Goal: Task Accomplishment & Management: Manage account settings

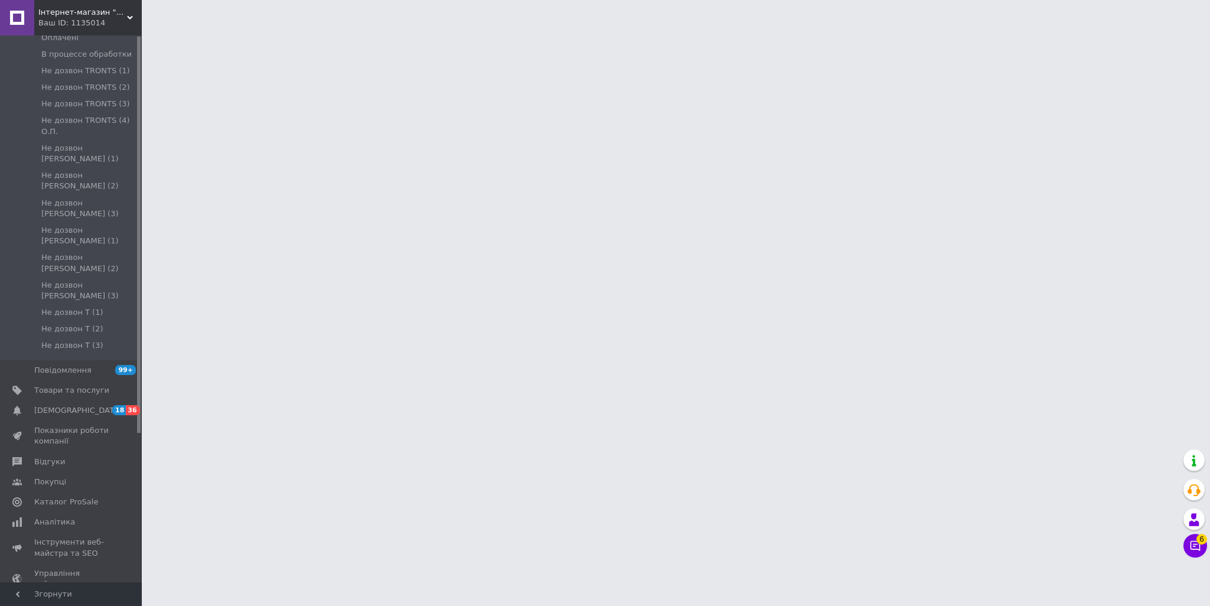
scroll to position [206, 0]
click at [71, 540] on span "Управління сайтом" at bounding box center [71, 550] width 75 height 21
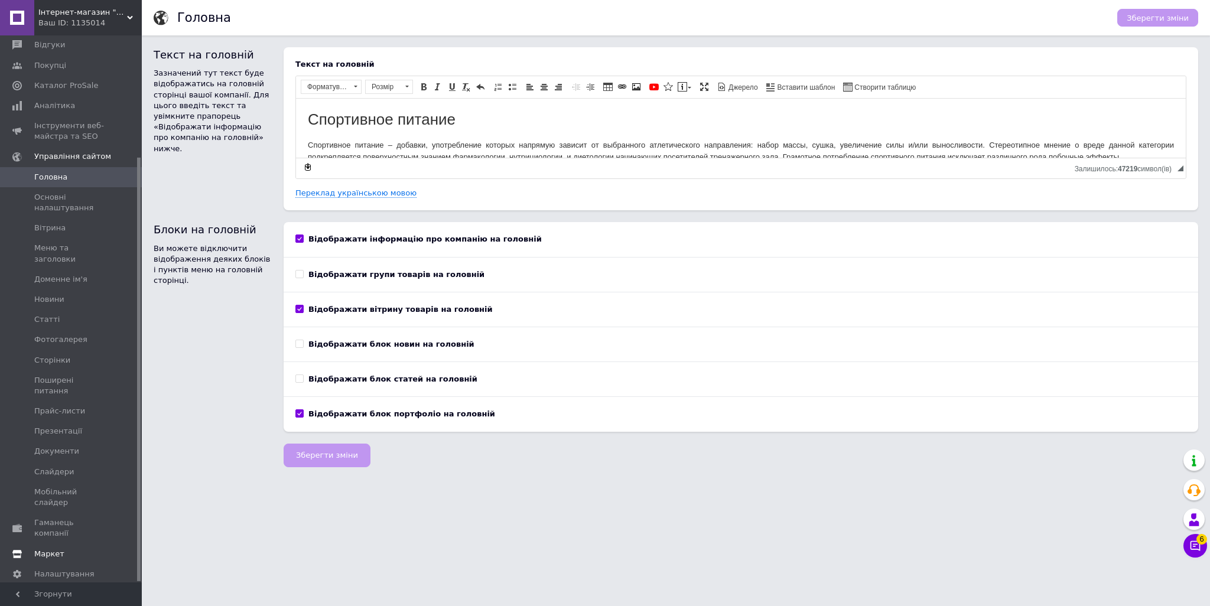
click at [81, 544] on link "Маркет" at bounding box center [72, 554] width 145 height 20
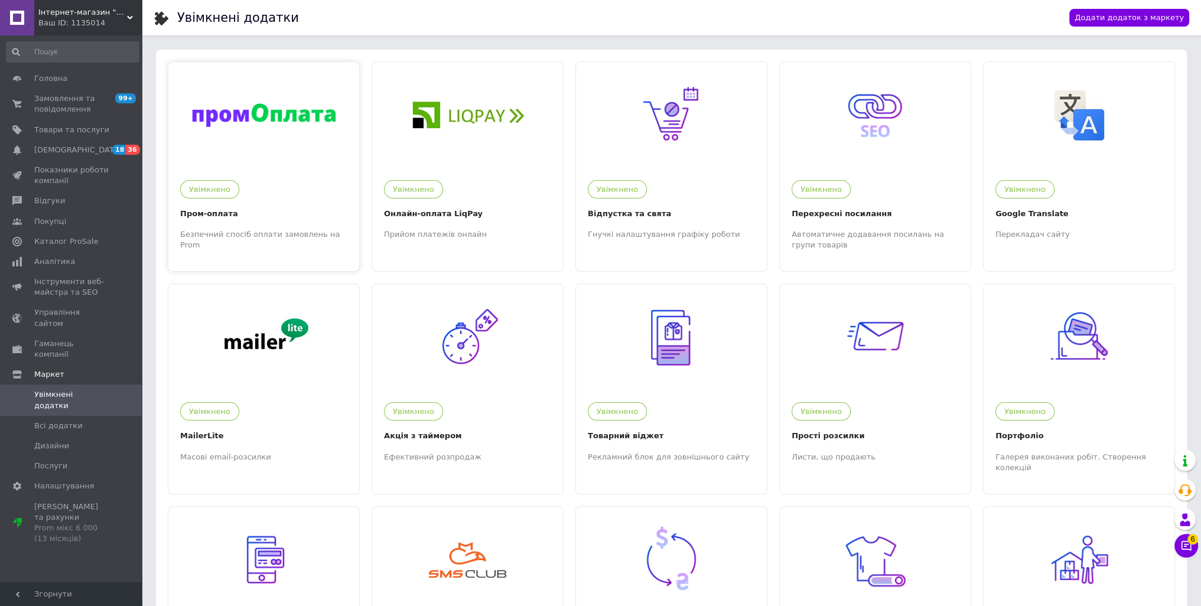
click at [214, 127] on div at bounding box center [263, 115] width 191 height 106
click at [442, 149] on div at bounding box center [467, 115] width 191 height 106
click at [281, 147] on div at bounding box center [263, 115] width 191 height 106
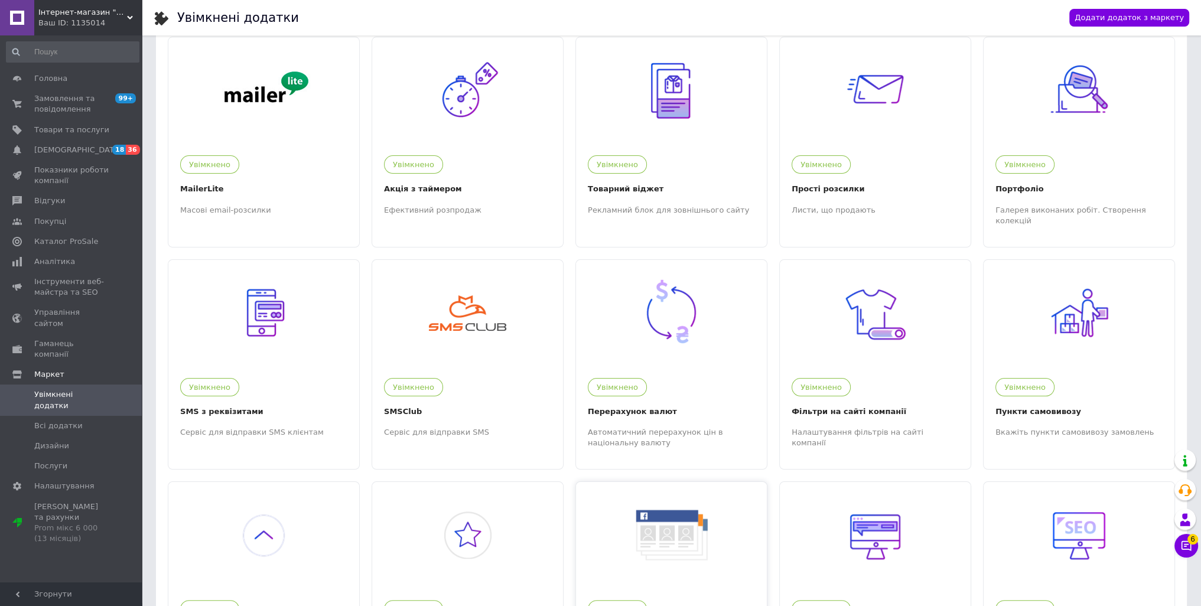
scroll to position [98, 0]
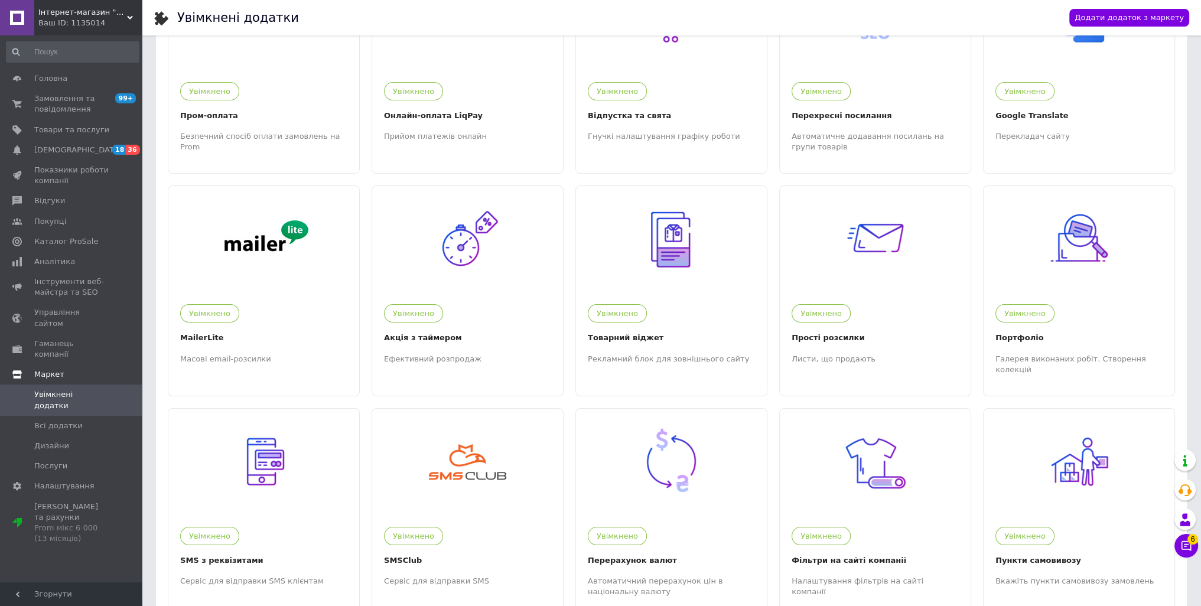
click at [96, 365] on link "Маркет" at bounding box center [72, 375] width 145 height 20
click at [41, 365] on link "Маркет" at bounding box center [72, 375] width 145 height 20
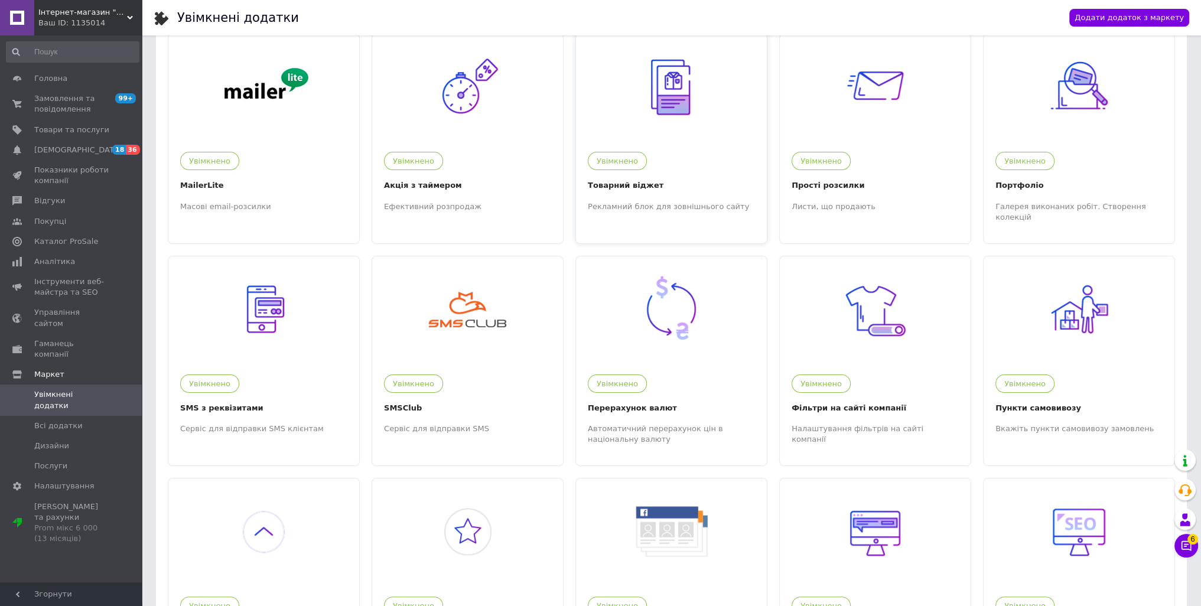
scroll to position [603, 0]
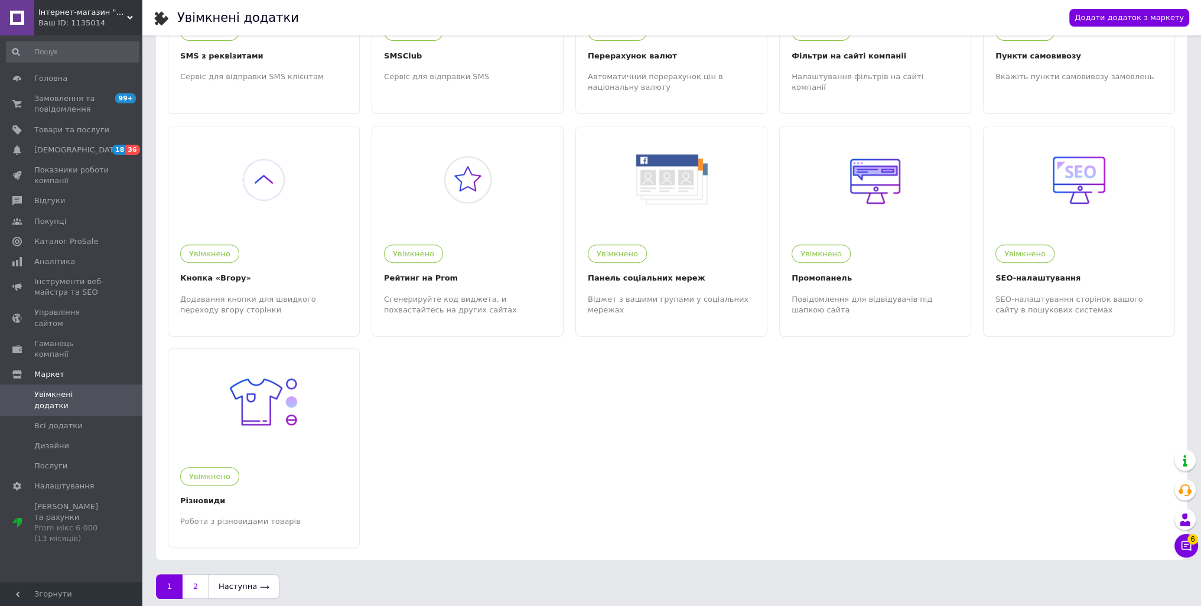
click at [195, 580] on link "2" at bounding box center [196, 586] width 26 height 25
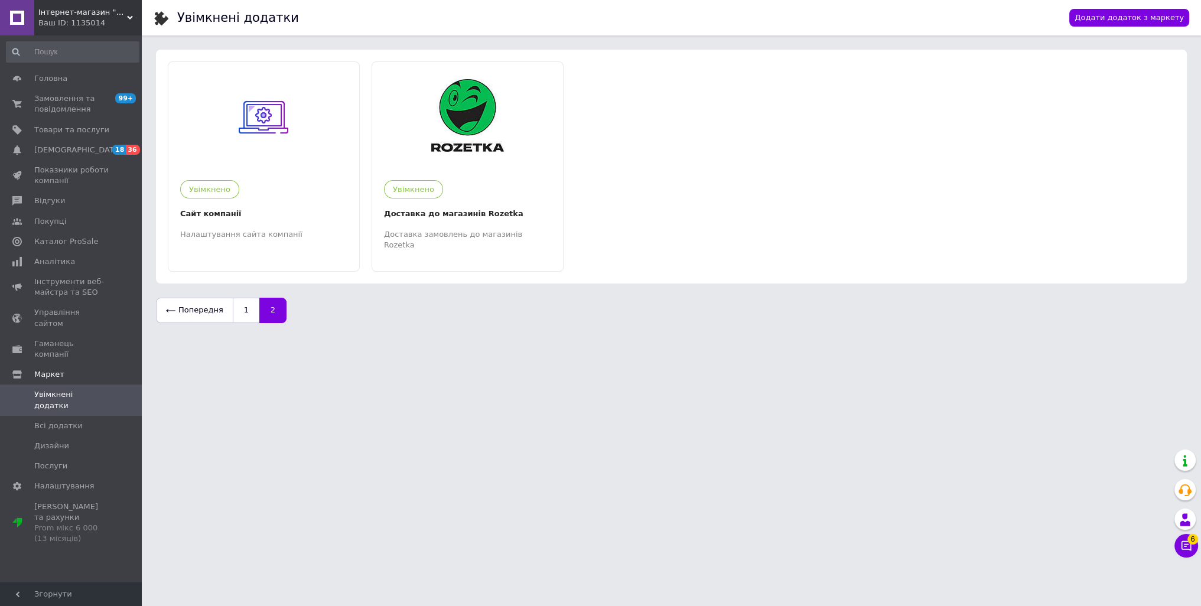
scroll to position [0, 0]
click at [504, 119] on img at bounding box center [470, 115] width 73 height 73
click at [239, 306] on link "1" at bounding box center [246, 310] width 27 height 25
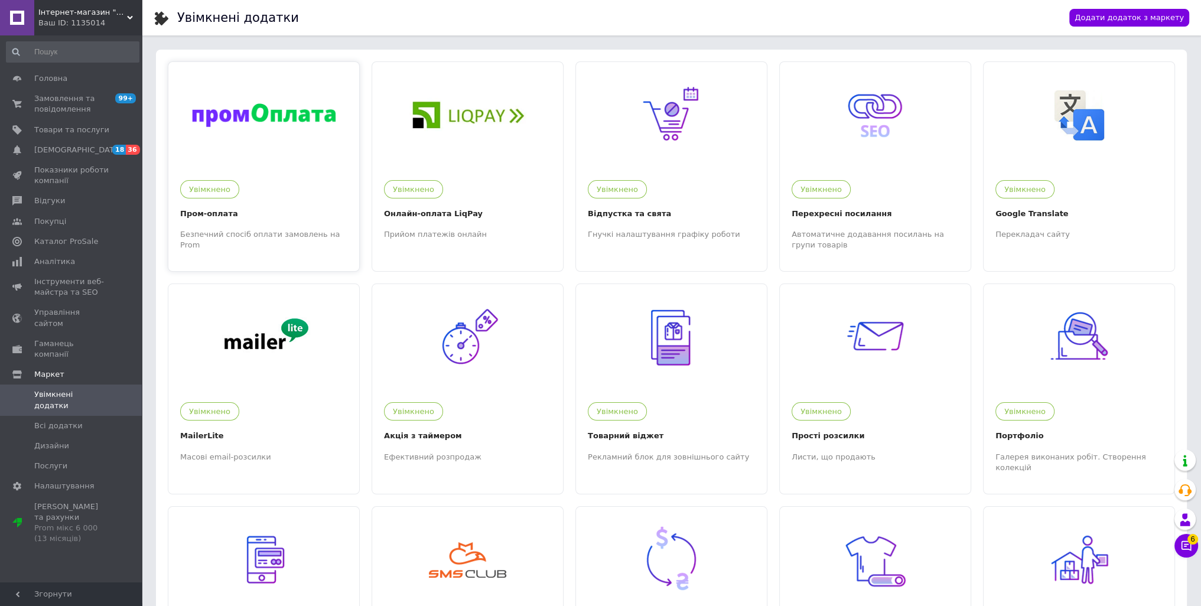
click at [262, 126] on img at bounding box center [264, 115] width 144 height 24
click at [61, 476] on link "Налаштування" at bounding box center [72, 486] width 145 height 20
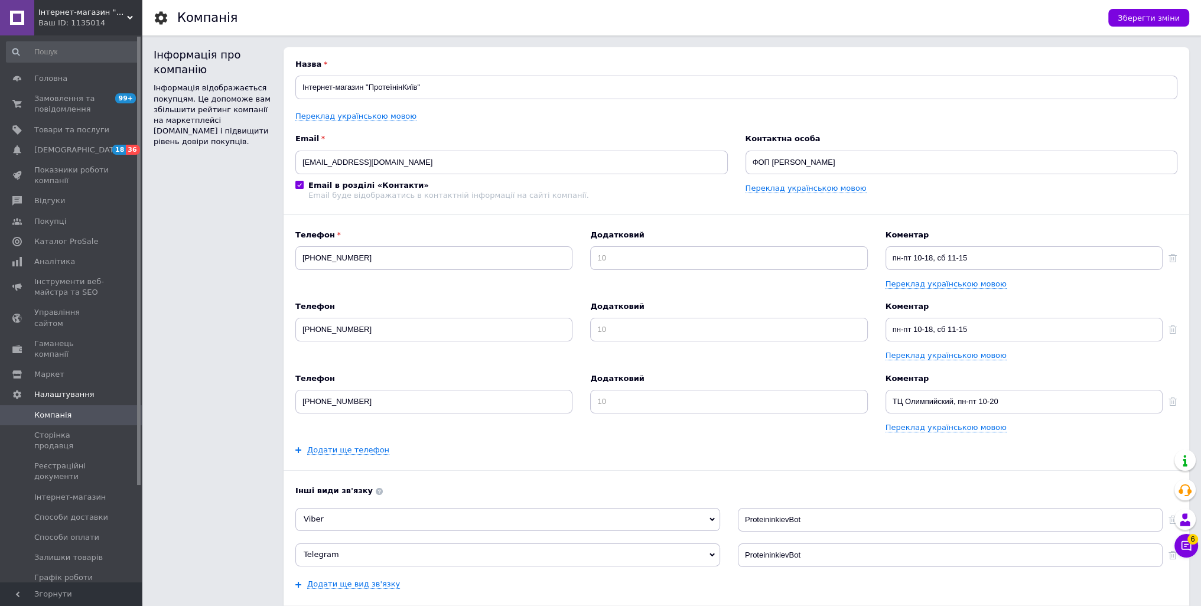
scroll to position [295, 0]
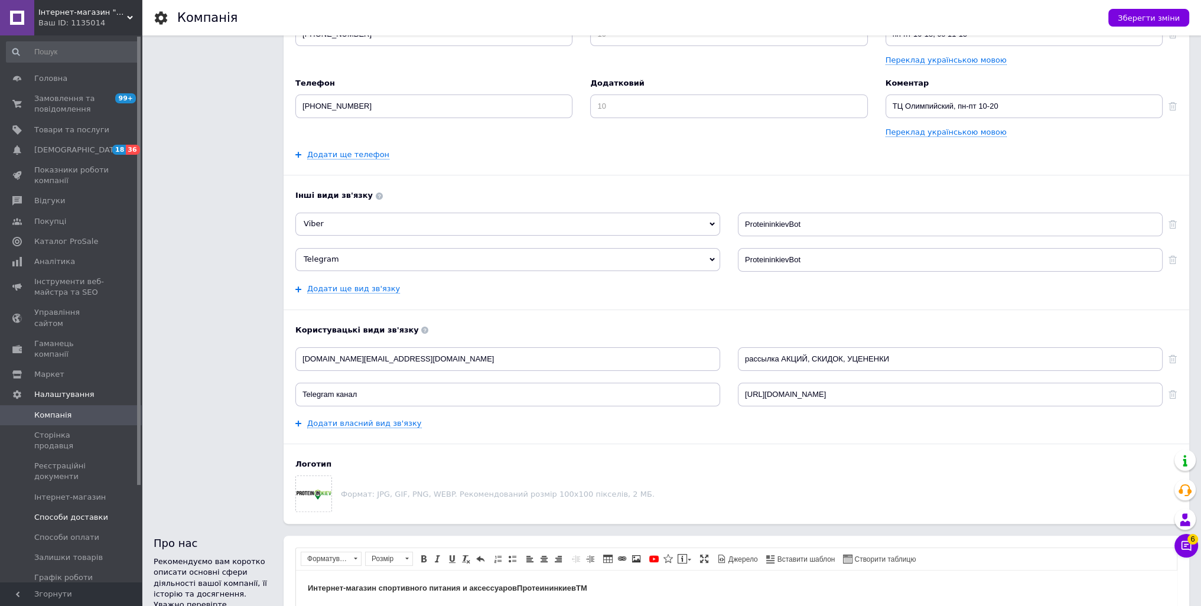
click at [96, 512] on span "Способи доставки" at bounding box center [71, 517] width 74 height 11
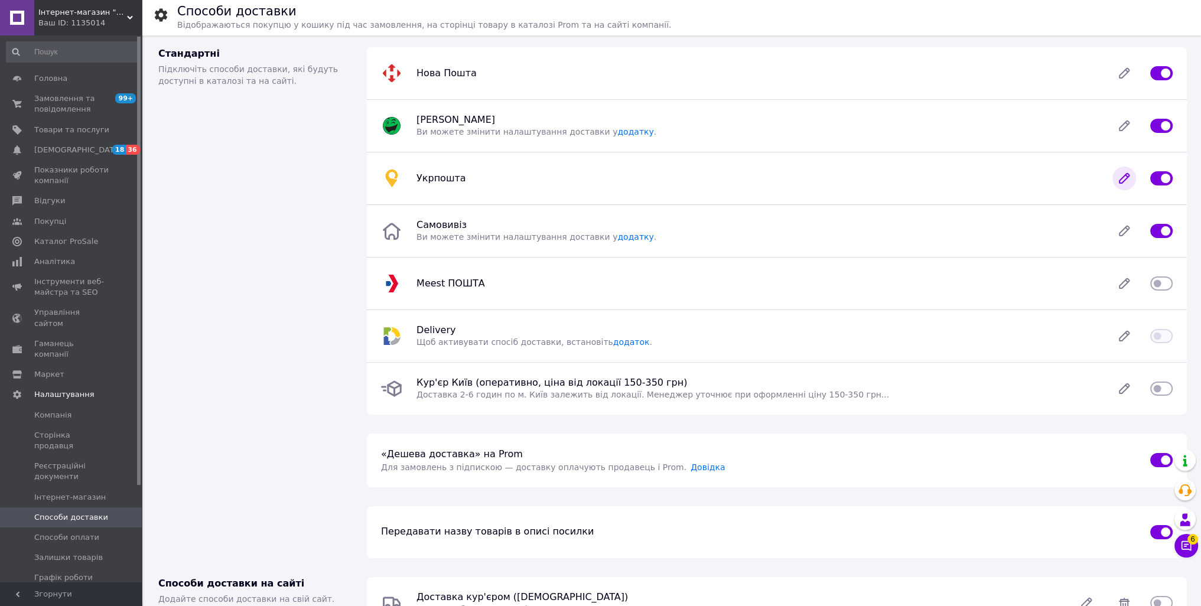
click at [1121, 183] on icon at bounding box center [1124, 178] width 9 height 9
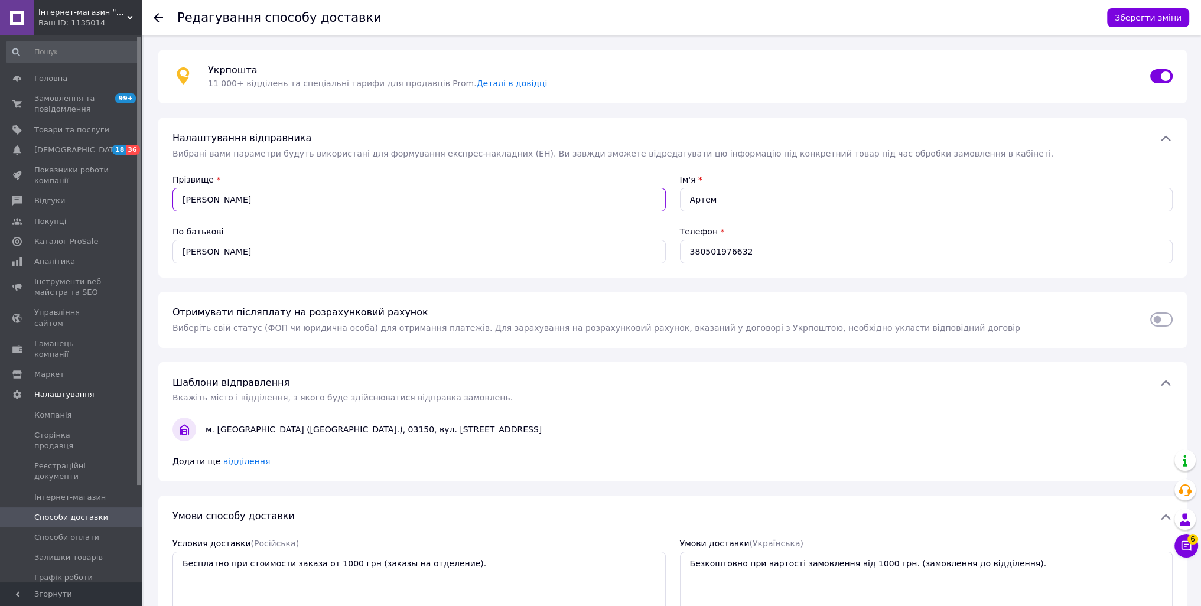
click at [252, 199] on input "[PERSON_NAME]" at bounding box center [419, 200] width 493 height 24
drag, startPoint x: 238, startPoint y: 196, endPoint x: 121, endPoint y: 198, distance: 117.6
click at [789, 240] on input "380501976632" at bounding box center [926, 252] width 493 height 24
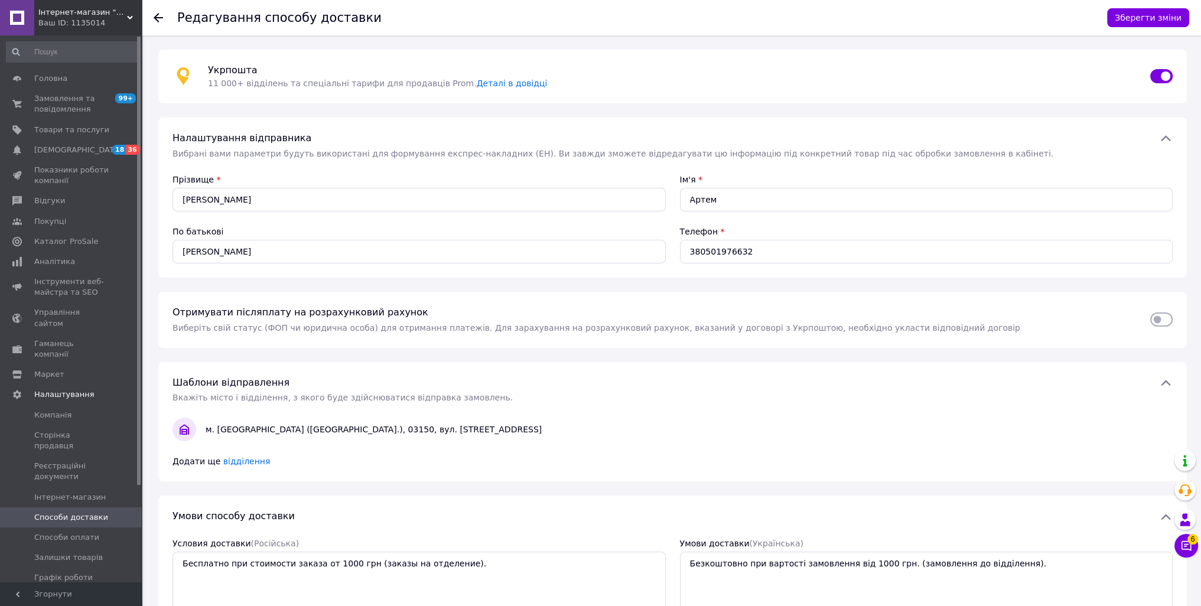
click at [624, 303] on div "Отримувати післяплату на розрахунковий рахунок Виберіть свій статус (ФОП чи юри…" at bounding box center [672, 320] width 1029 height 56
drag, startPoint x: 843, startPoint y: 258, endPoint x: 575, endPoint y: 253, distance: 267.1
click at [577, 253] on div "Прізвище * [PERSON_NAME] Ім'я * [PERSON_NAME] батькові [PERSON_NAME] Телефон * …" at bounding box center [672, 219] width 1014 height 104
paste input "930291601"
type input "380930291601"
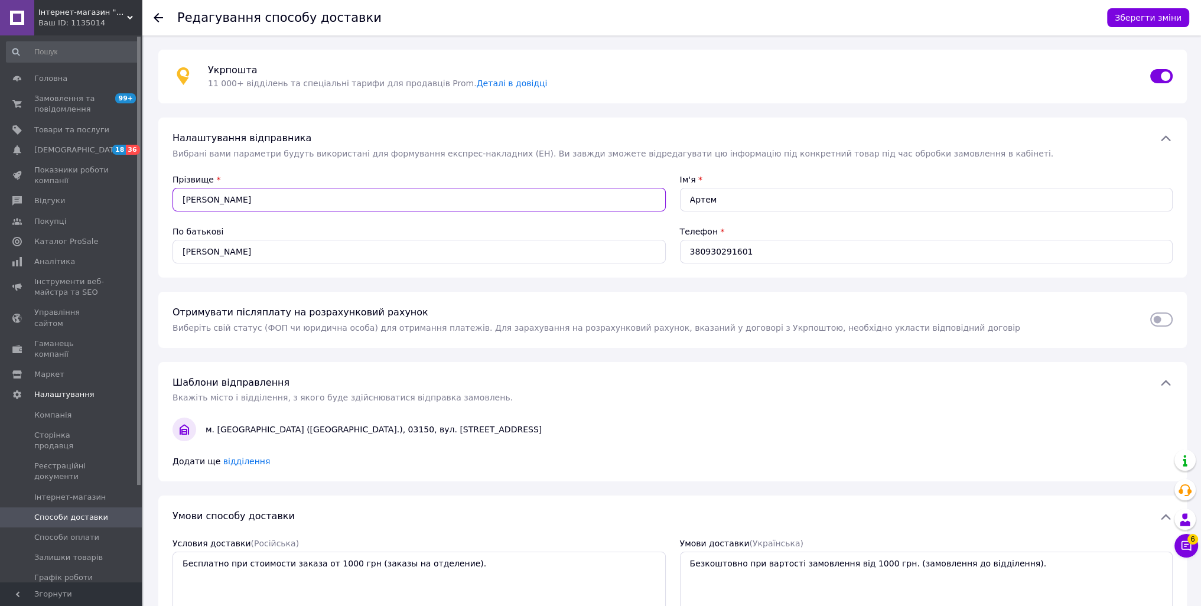
drag, startPoint x: 293, startPoint y: 202, endPoint x: 154, endPoint y: 197, distance: 139.5
type input "[PERSON_NAME]"
click at [792, 201] on input "Артем" at bounding box center [926, 200] width 493 height 24
drag, startPoint x: 792, startPoint y: 201, endPoint x: 700, endPoint y: 203, distance: 92.2
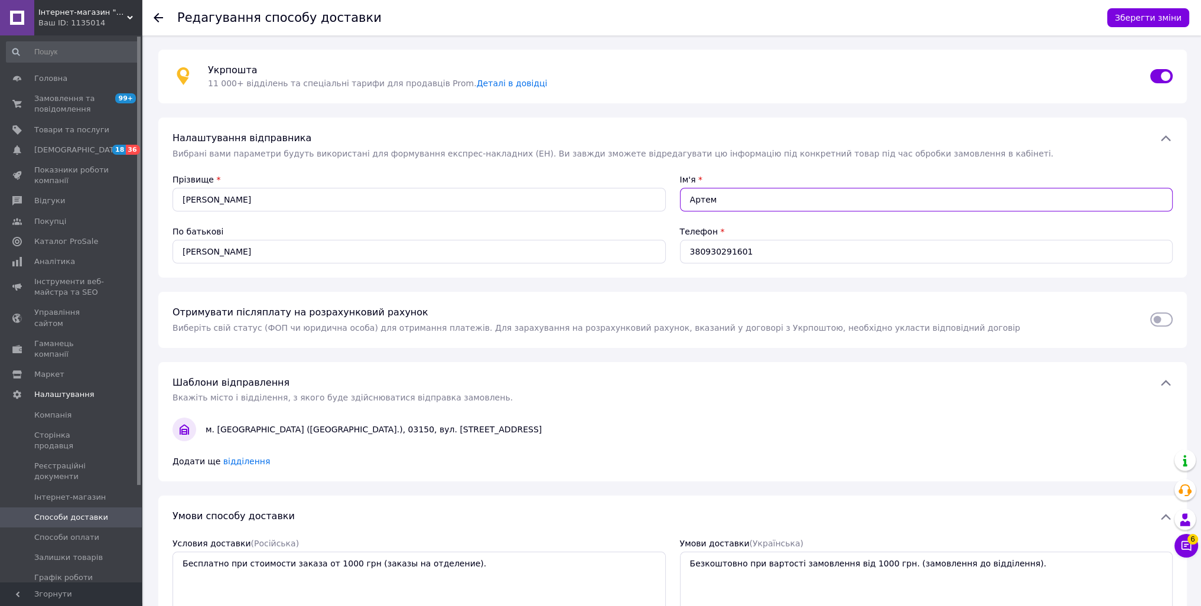
click at [700, 203] on input "Артем" at bounding box center [926, 200] width 493 height 24
click at [770, 203] on input "Артем" at bounding box center [926, 200] width 493 height 24
drag, startPoint x: 790, startPoint y: 204, endPoint x: 607, endPoint y: 197, distance: 183.3
click at [607, 197] on div "Прізвище * [PERSON_NAME] Ім'я * [PERSON_NAME] батькові [PERSON_NAME] Телефон * …" at bounding box center [672, 219] width 1014 height 104
type input "[PERSON_NAME]"
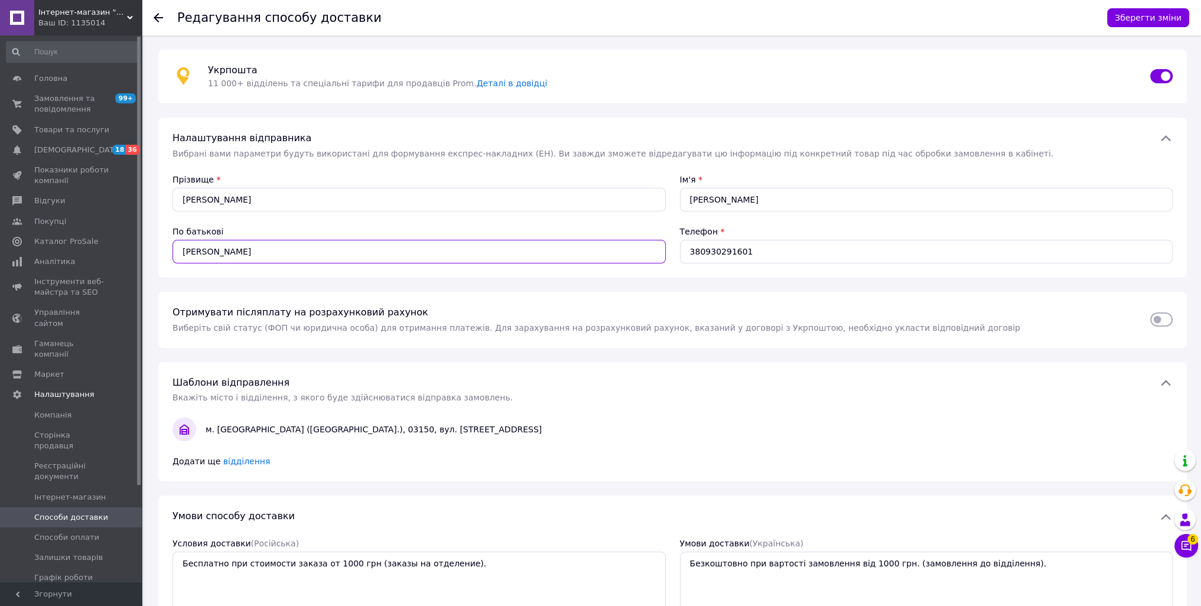
drag, startPoint x: 250, startPoint y: 258, endPoint x: 149, endPoint y: 251, distance: 100.7
paste input "олодимир"
type input "Володимирович"
click at [1165, 17] on button "Зберегти зміни" at bounding box center [1148, 17] width 82 height 19
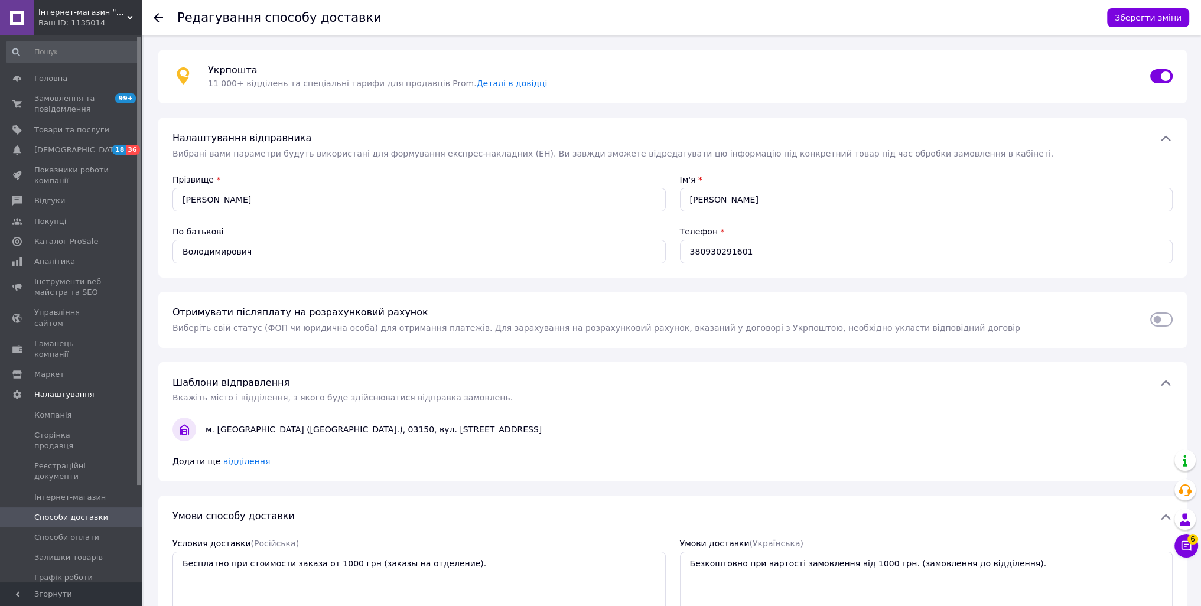
click at [477, 88] on link "Деталі в довідці" at bounding box center [512, 83] width 71 height 9
click at [610, 319] on div "Отримувати післяплату на розрахунковий рахунок Виберіть свій статус (ФОП чи юри…" at bounding box center [654, 320] width 978 height 28
click at [325, 318] on div "Отримувати післяплату на розрахунковий рахунок Виберіть свій статус (ФОП чи юри…" at bounding box center [654, 320] width 978 height 28
click at [322, 328] on span "Виберіть свій статус (ФОП чи юридична особа) для отримання платежів. Для зараху…" at bounding box center [597, 327] width 848 height 9
click at [1165, 319] on input "checkbox" at bounding box center [1161, 320] width 22 height 12
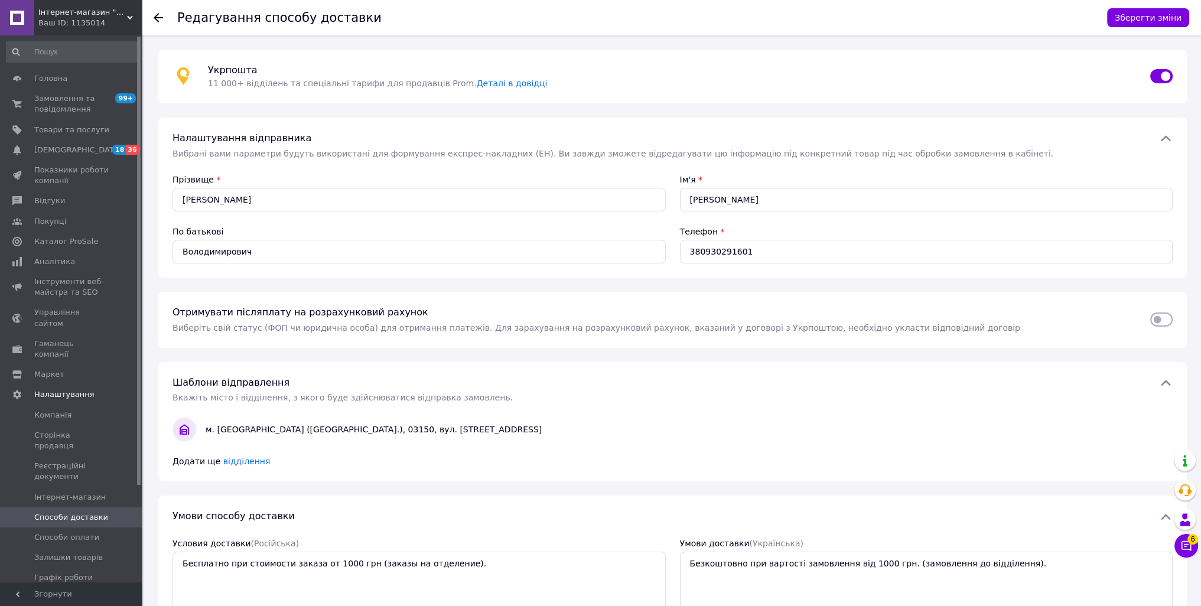
checkbox input "true"
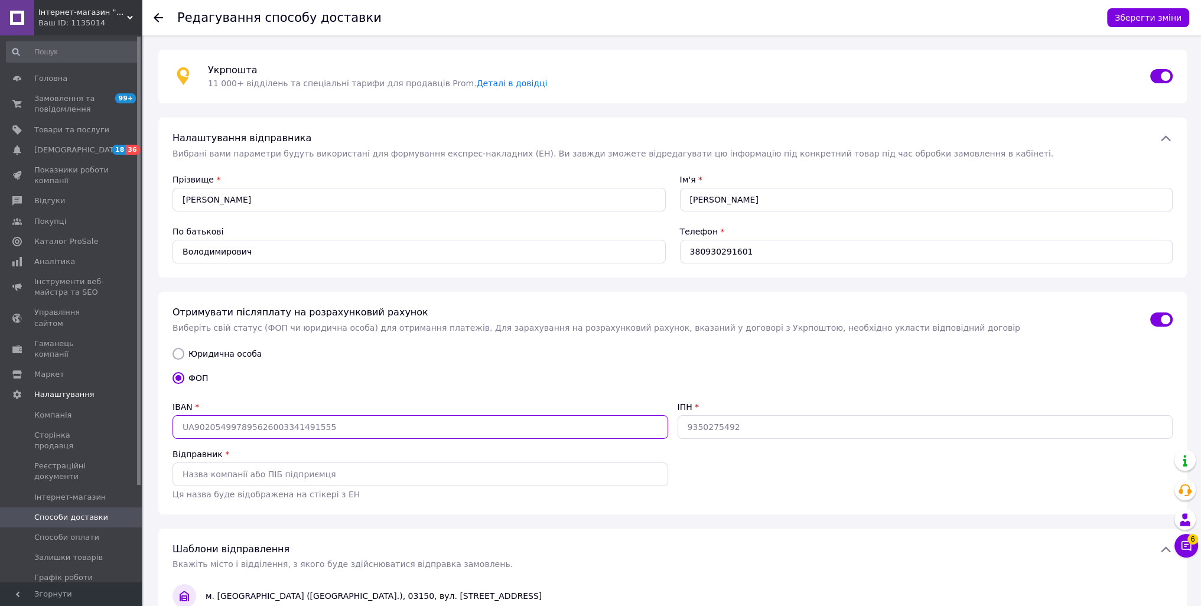
type input "UA"
click at [257, 418] on input "UA" at bounding box center [421, 427] width 496 height 24
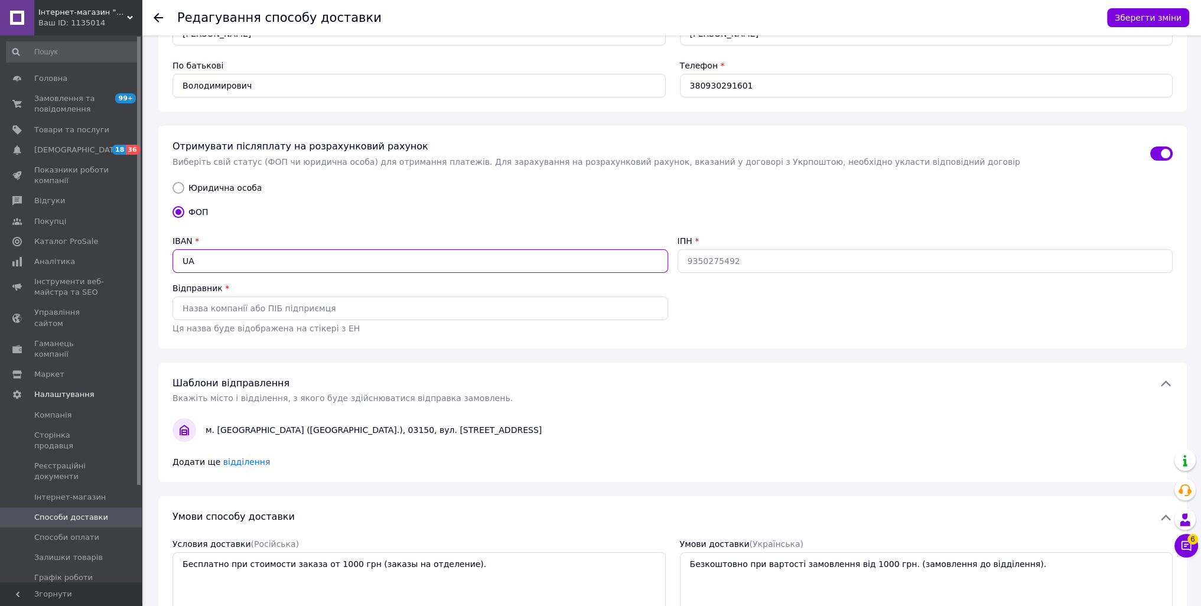
scroll to position [197, 0]
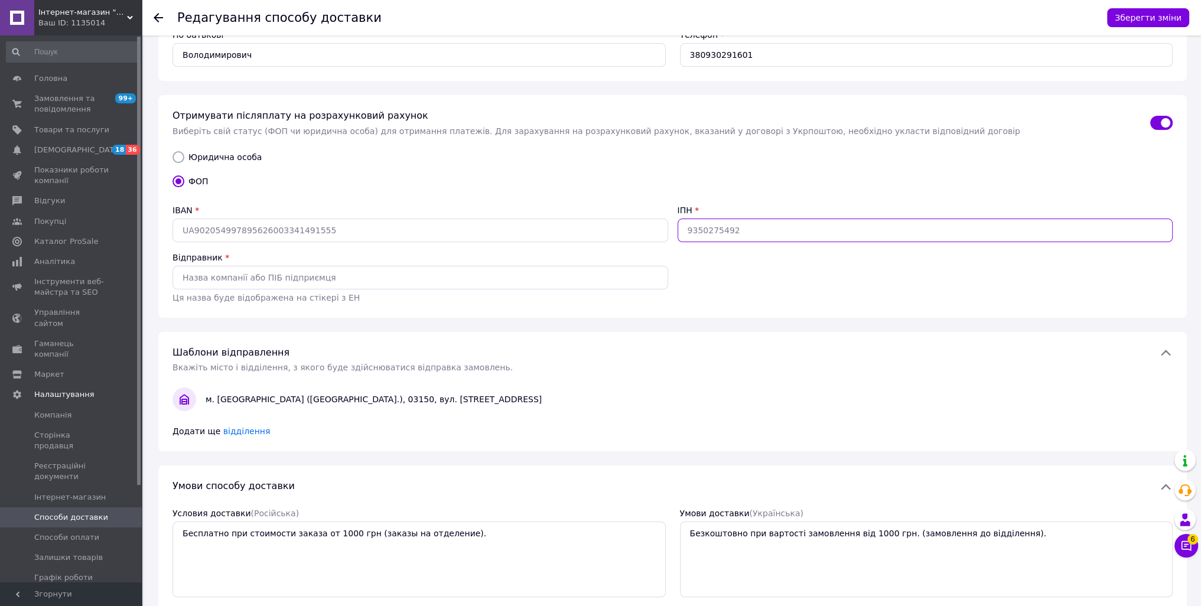
click at [796, 221] on input "ІПН" at bounding box center [926, 231] width 496 height 24
click at [375, 252] on div "Відправник *" at bounding box center [421, 258] width 496 height 12
click at [337, 272] on input "Відправник" at bounding box center [421, 278] width 496 height 24
drag, startPoint x: 1168, startPoint y: 123, endPoint x: 1161, endPoint y: 128, distance: 8.5
click at [1166, 125] on input "checkbox" at bounding box center [1161, 123] width 22 height 12
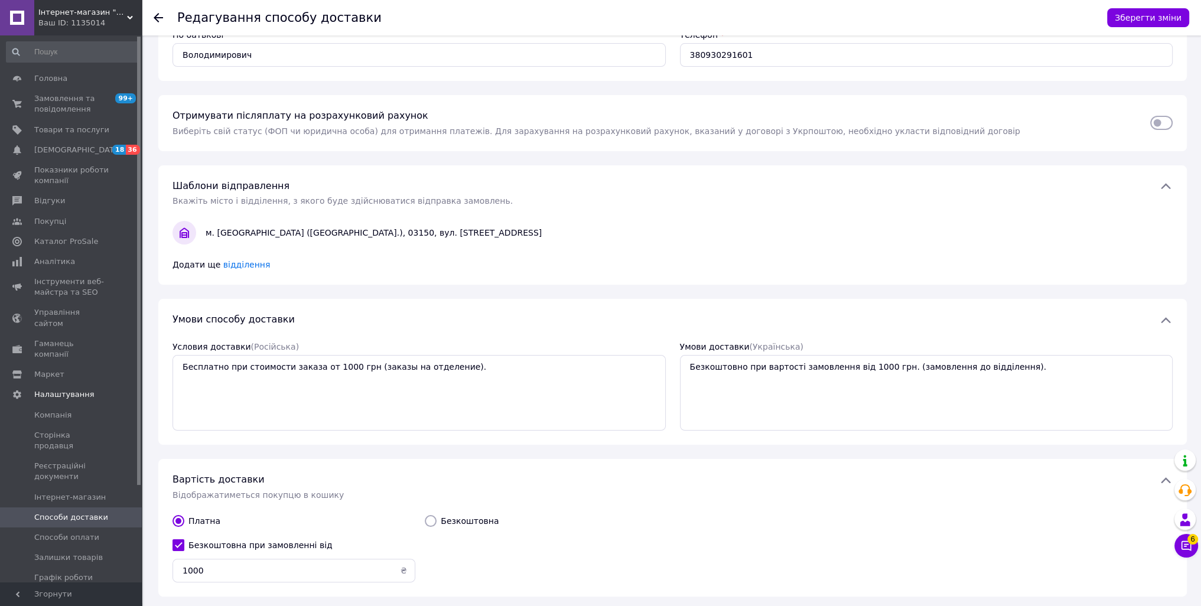
scroll to position [0, 0]
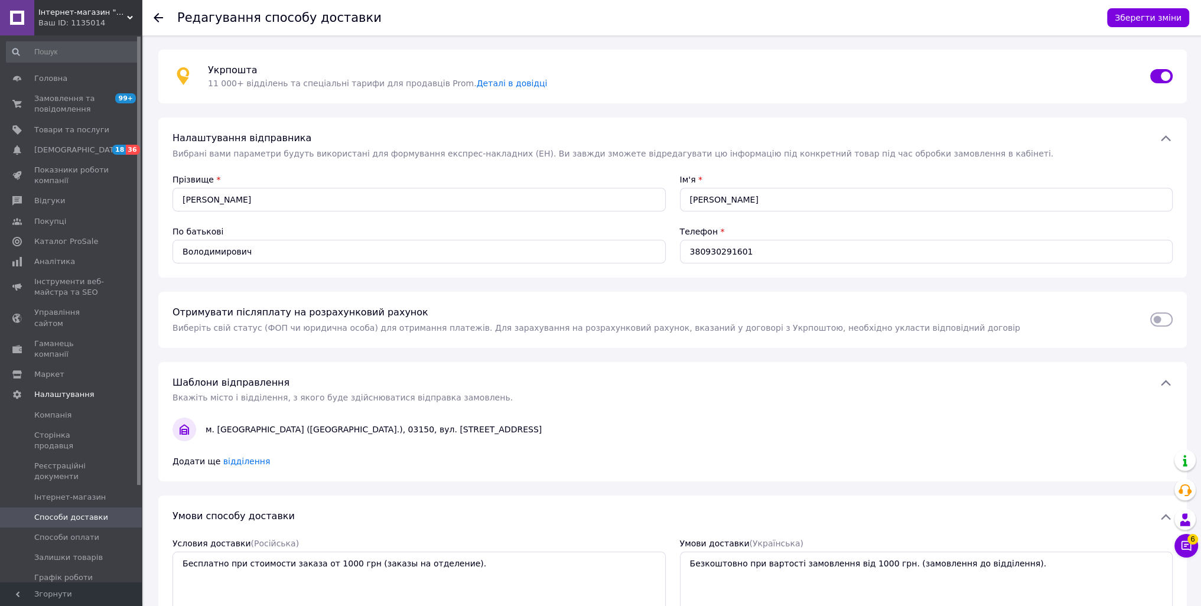
click at [1165, 323] on input "checkbox" at bounding box center [1161, 320] width 22 height 12
checkbox input "true"
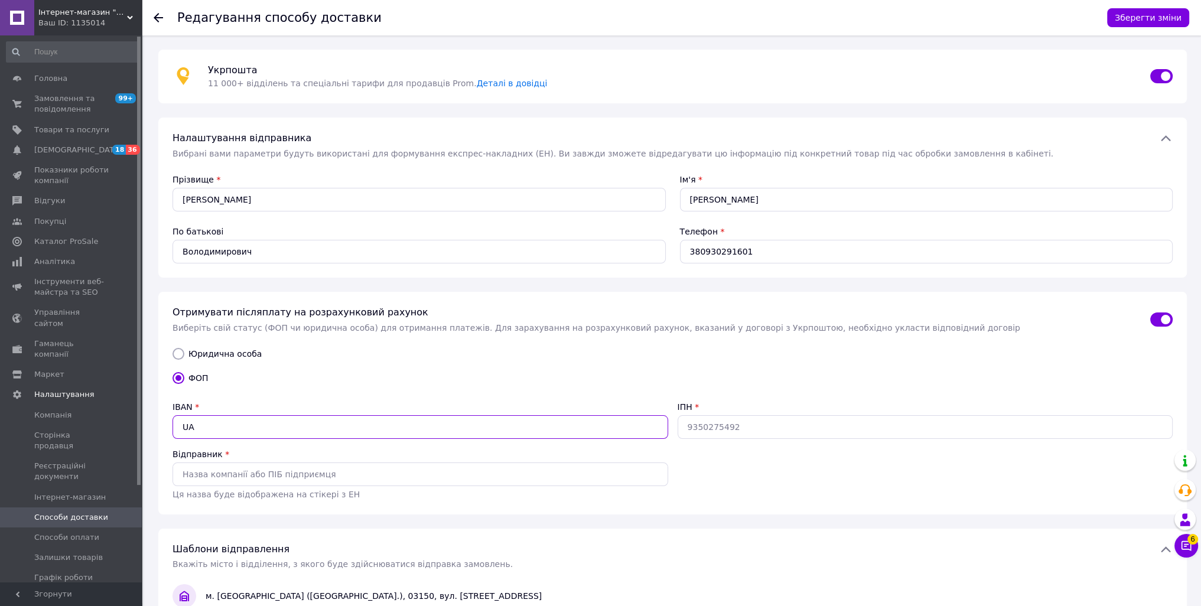
paste input "UA9330529900000260070462399"
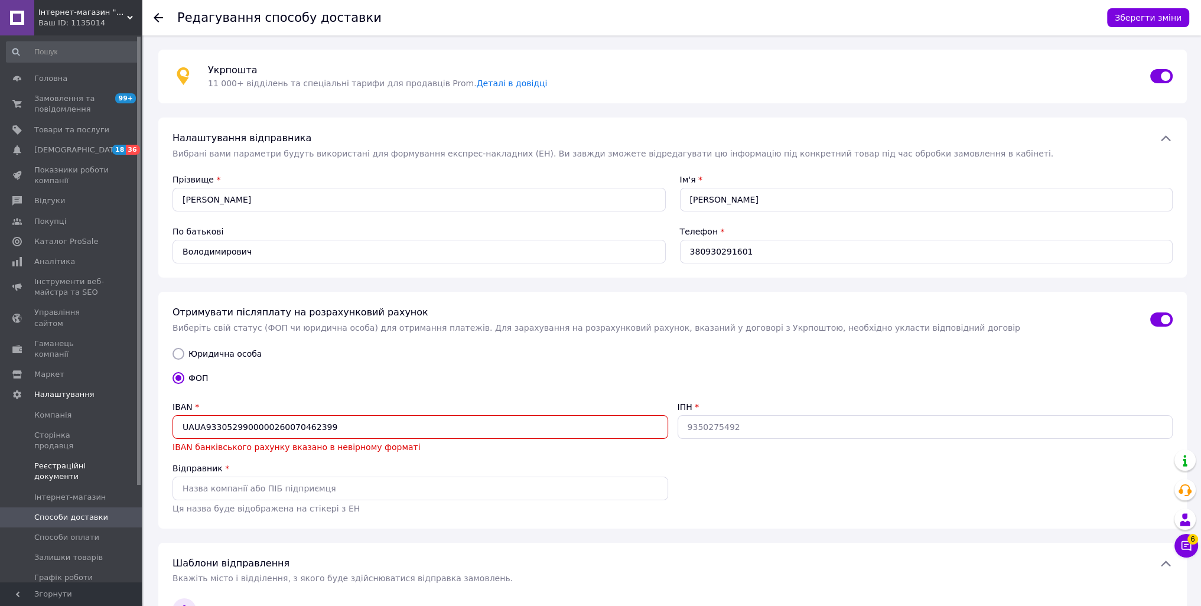
drag, startPoint x: 393, startPoint y: 431, endPoint x: 0, endPoint y: 430, distance: 393.5
paste input "933052990000026007046239938"
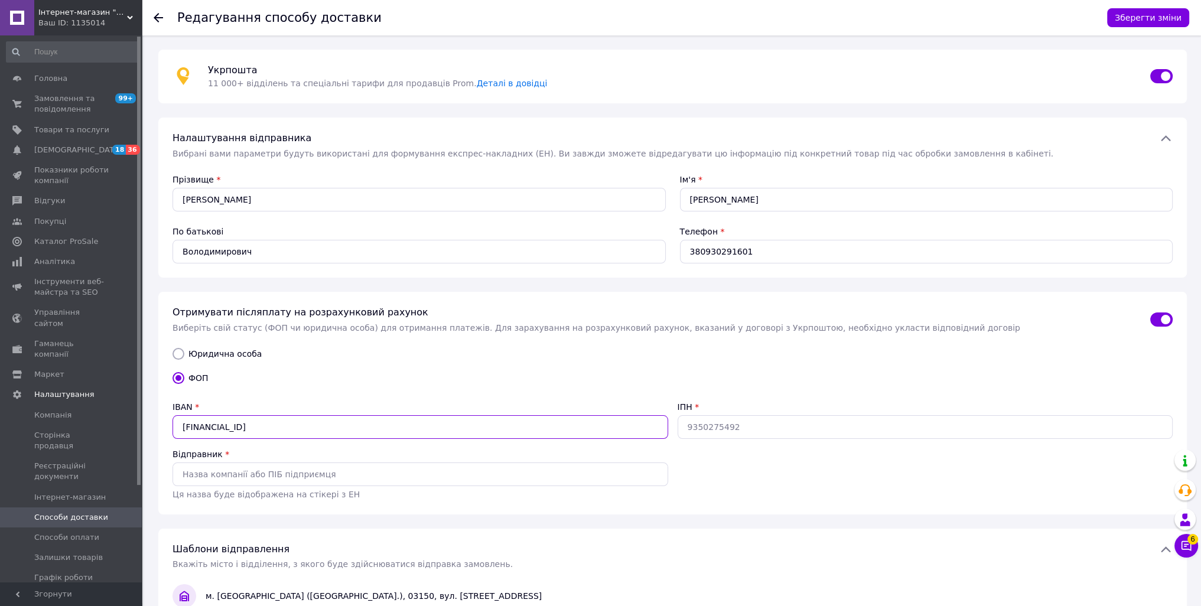
type input "[FINANCIAL_ID]"
click at [714, 426] on input "ІПН" at bounding box center [926, 427] width 496 height 24
paste input "3229619335"
type input "3229619335"
paste input "[PERSON_NAME]"
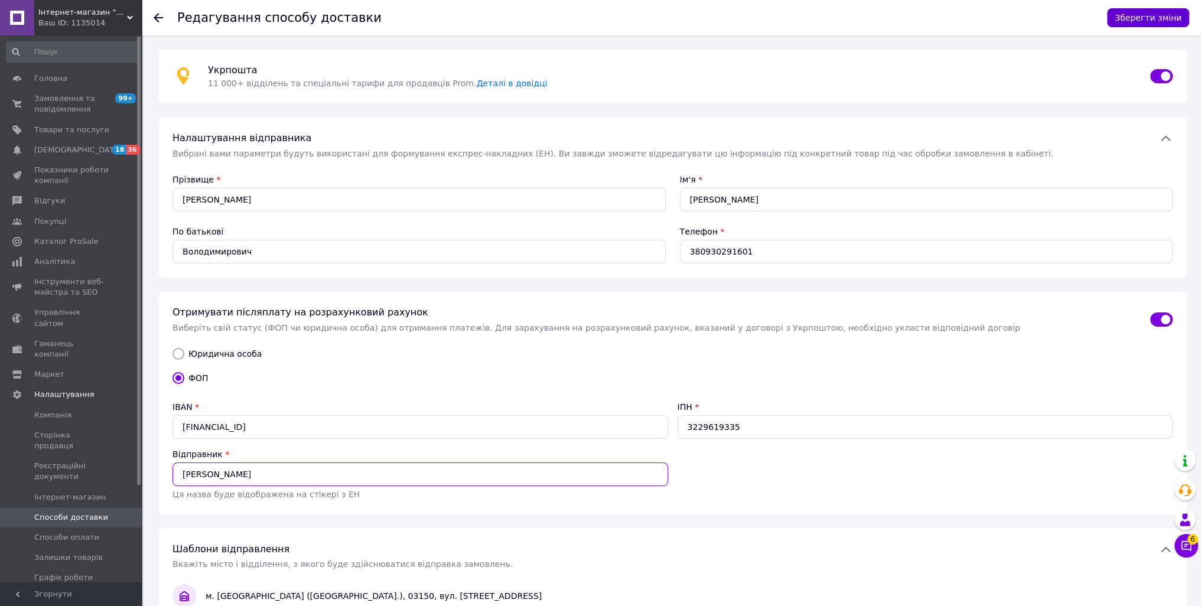
type input "[PERSON_NAME]"
click at [1155, 17] on button "Зберегти зміни" at bounding box center [1148, 17] width 82 height 19
click at [76, 512] on span "Способи доставки" at bounding box center [71, 517] width 74 height 11
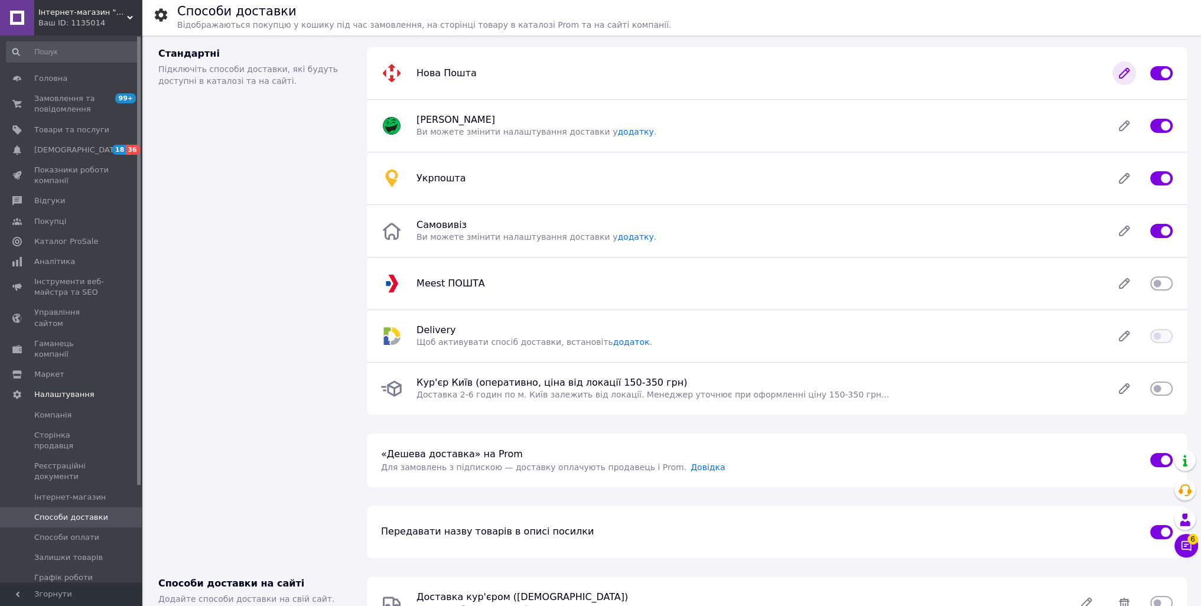
click at [1130, 73] on icon at bounding box center [1125, 73] width 24 height 24
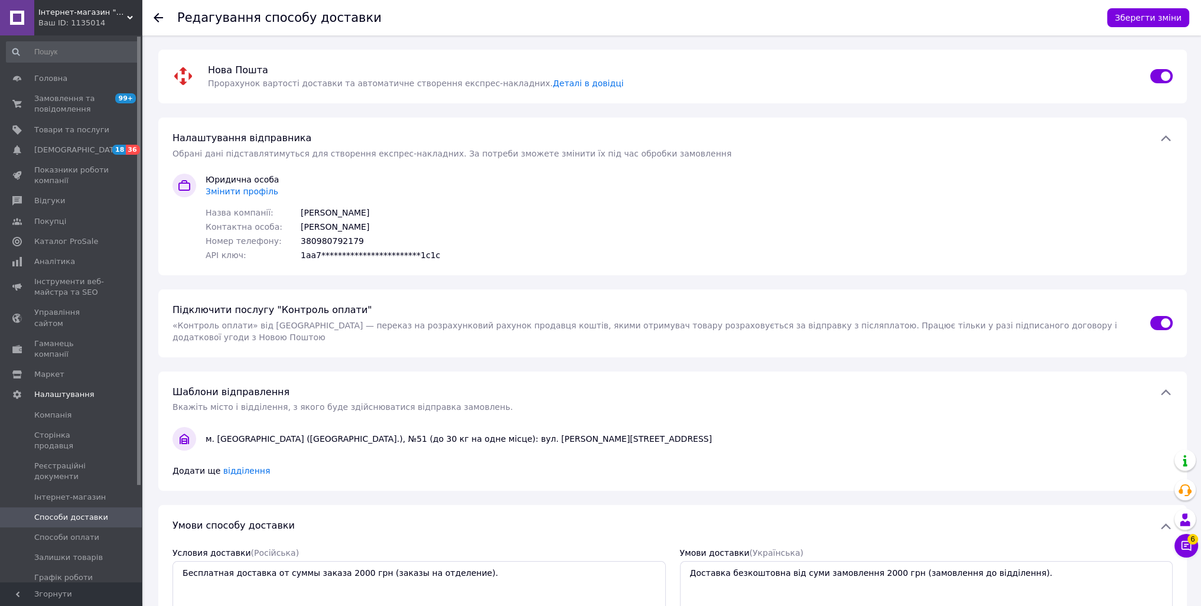
click at [249, 194] on span "Змінити профіль" at bounding box center [242, 191] width 73 height 9
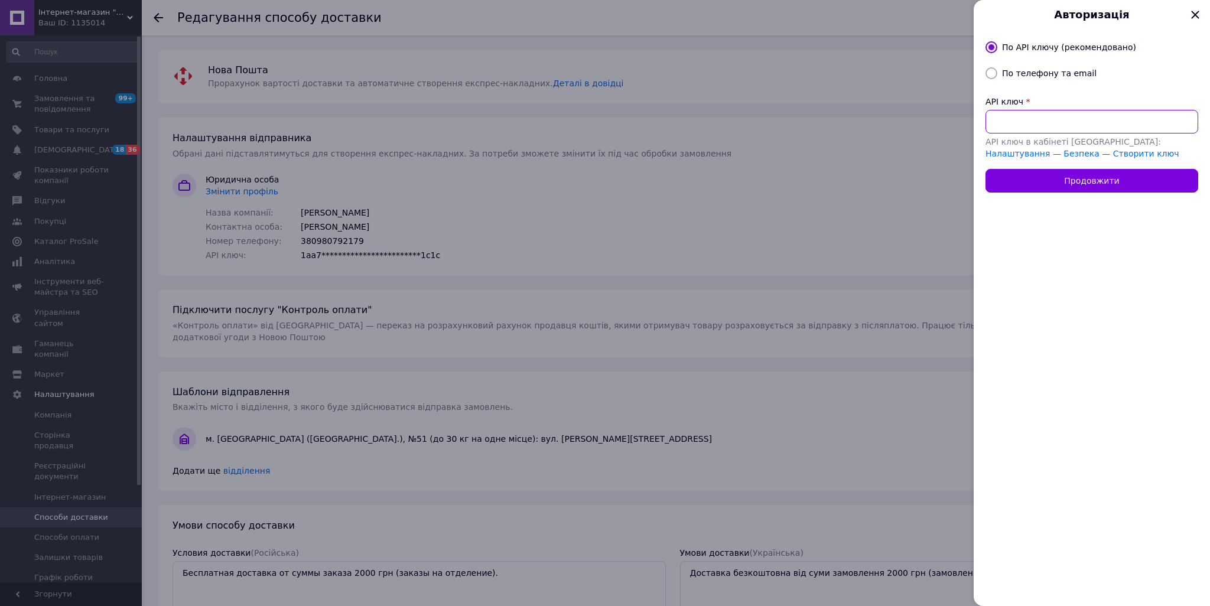
paste input "d22a150c676547da0656e0b52209fc6e"
type input "d22a150c676547da0656e0b52209fc6e"
click at [1079, 181] on button "Продовжити" at bounding box center [1091, 181] width 213 height 24
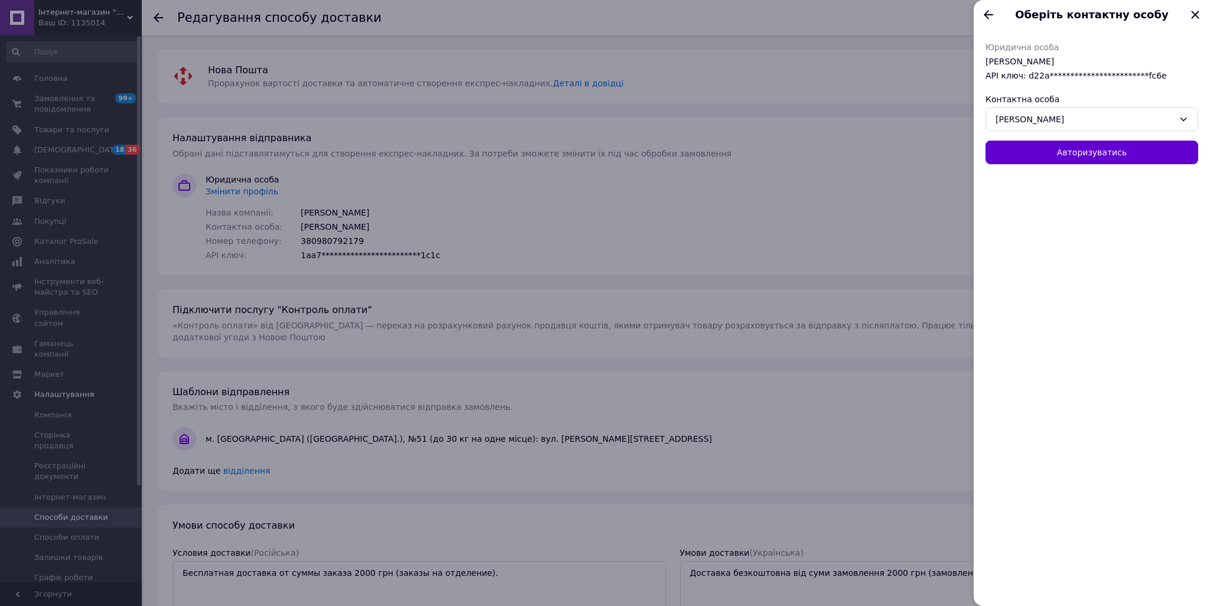
click at [1073, 152] on button "Авторизуватись" at bounding box center [1091, 153] width 213 height 24
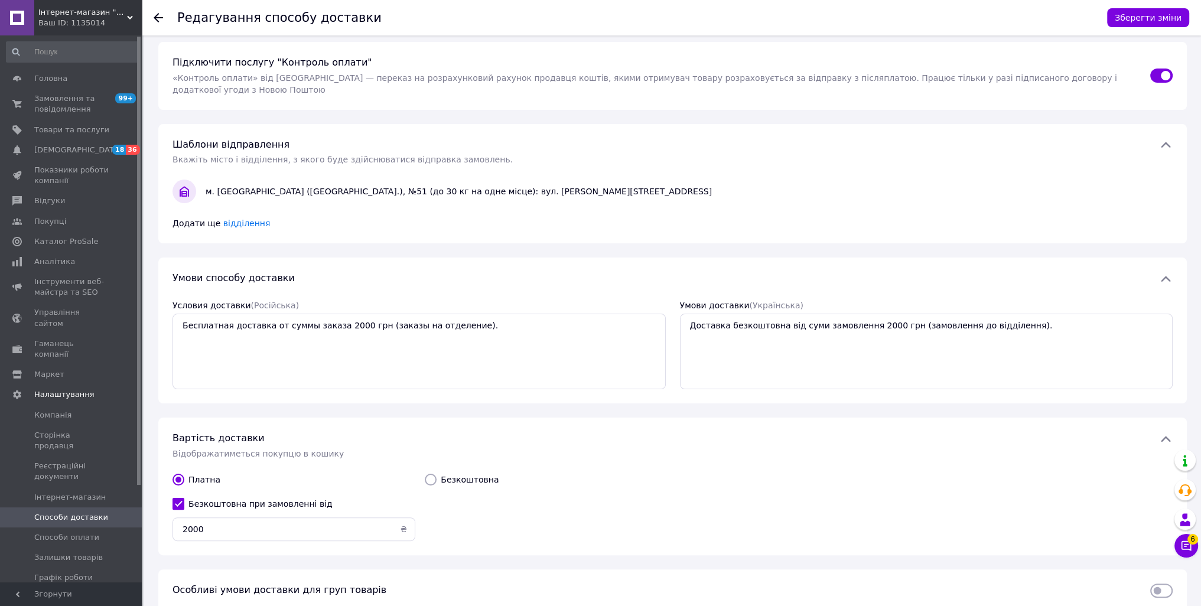
scroll to position [291, 0]
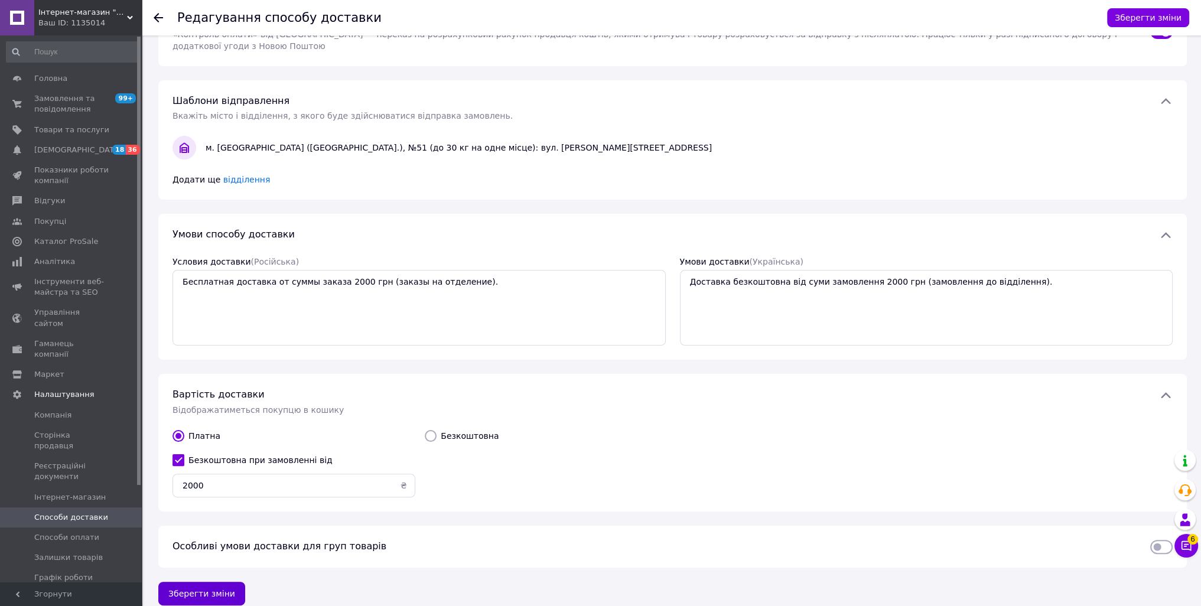
click at [226, 582] on button "Зберегти зміни" at bounding box center [201, 594] width 87 height 24
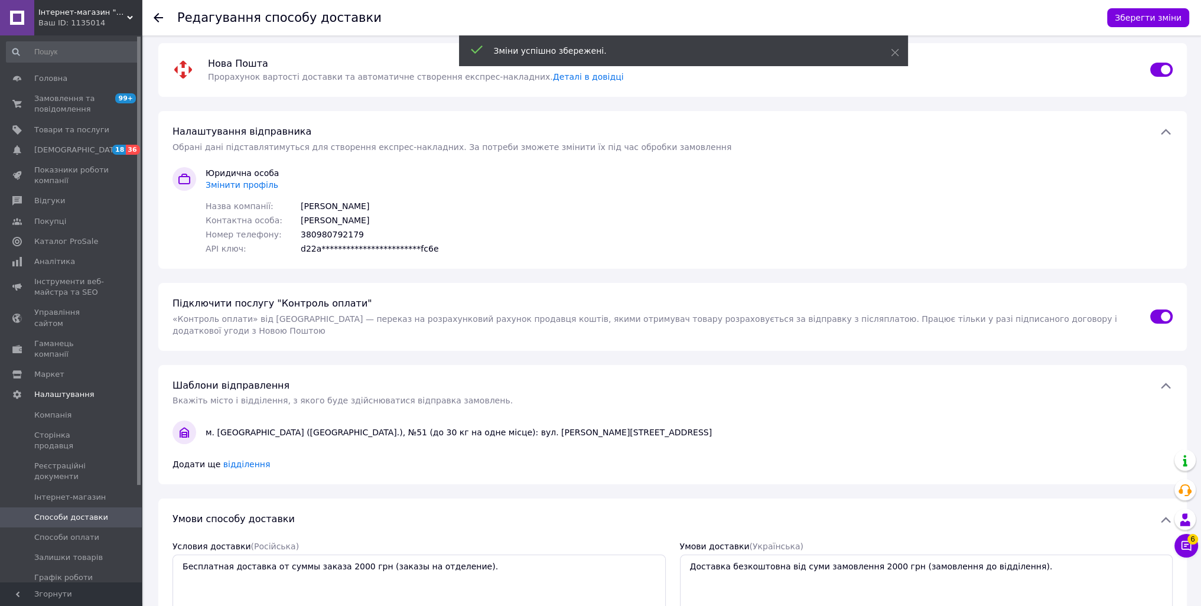
scroll to position [0, 0]
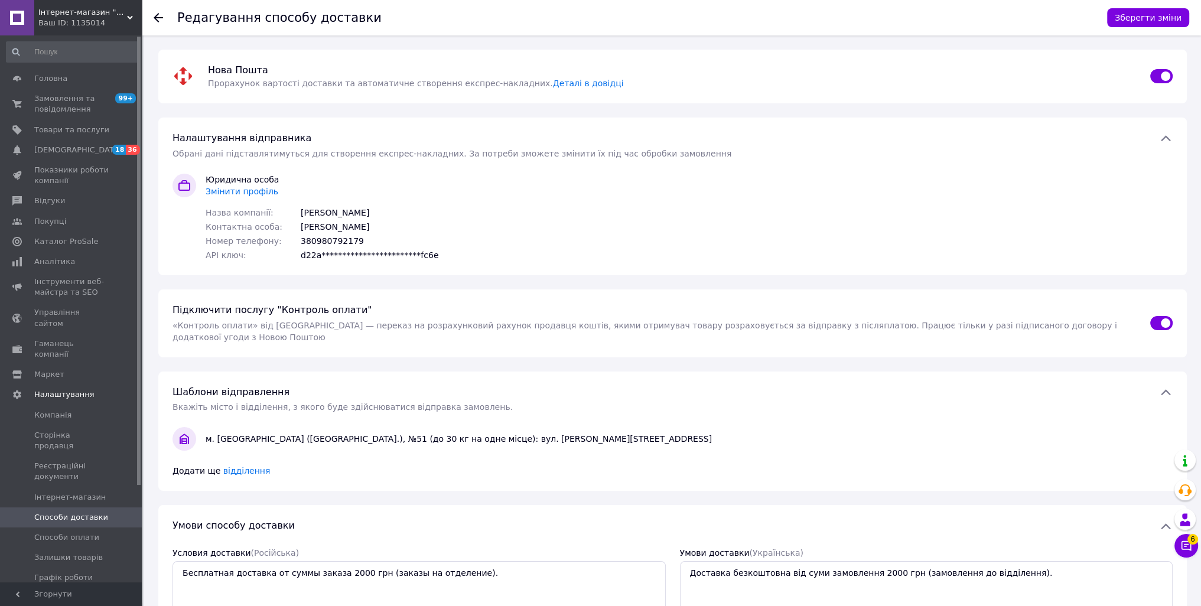
click at [70, 508] on link "Способи доставки" at bounding box center [72, 518] width 145 height 20
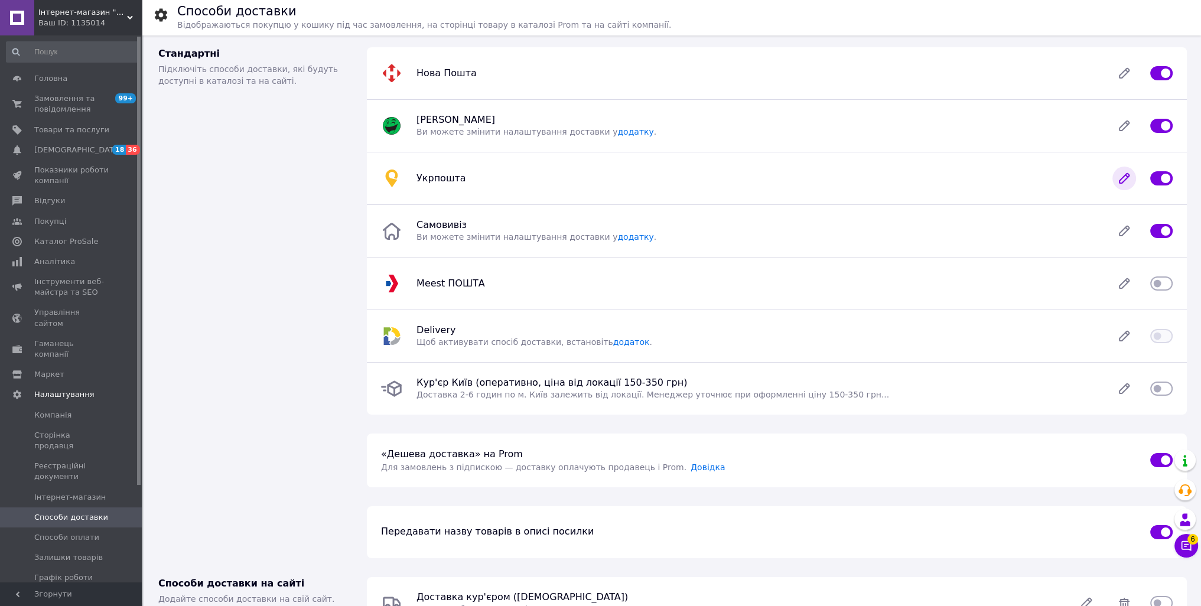
click at [1122, 182] on icon at bounding box center [1124, 178] width 9 height 9
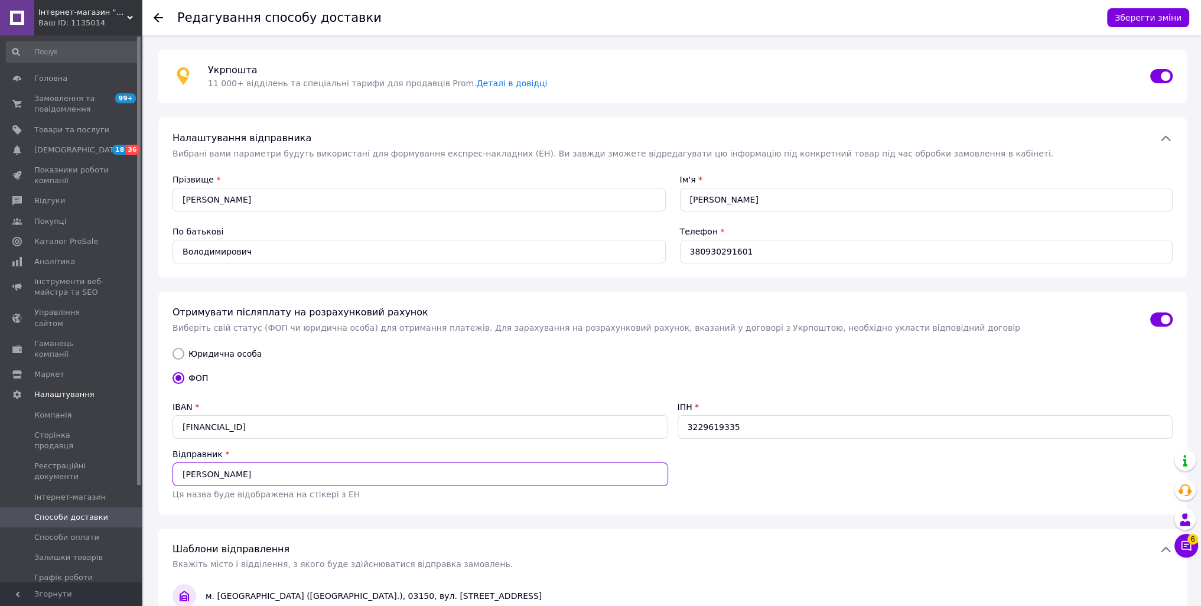
drag, startPoint x: 362, startPoint y: 473, endPoint x: 175, endPoint y: 466, distance: 186.8
click at [175, 466] on input "[PERSON_NAME]" at bounding box center [421, 475] width 496 height 24
paste input "[PERSON_NAME]"
type input "[PERSON_NAME]"
drag, startPoint x: 314, startPoint y: 430, endPoint x: 187, endPoint y: 426, distance: 127.1
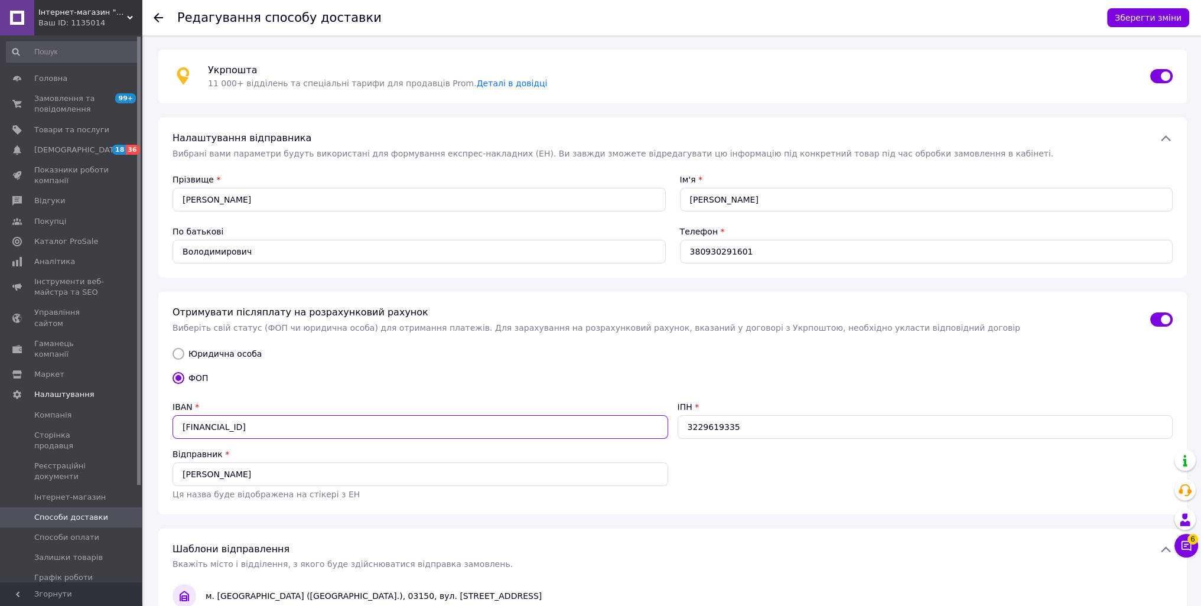
click at [187, 426] on input "[FINANCIAL_ID]" at bounding box center [421, 427] width 496 height 24
type input "U"
paste input "[FINANCIAL_ID]"
type input "[FINANCIAL_ID]"
click at [744, 431] on input "3229619335" at bounding box center [926, 427] width 496 height 24
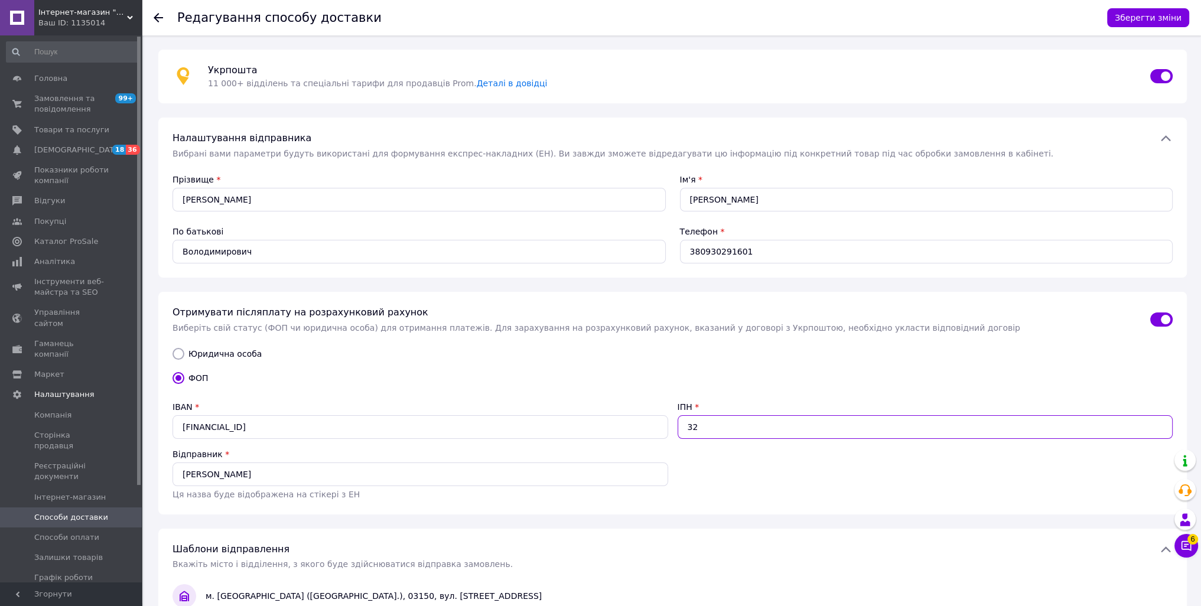
type input "3"
paste input "3125704242"
type input "3125704242"
click at [1162, 22] on button "Зберегти зміни" at bounding box center [1148, 17] width 82 height 19
